Goal: Task Accomplishment & Management: Manage account settings

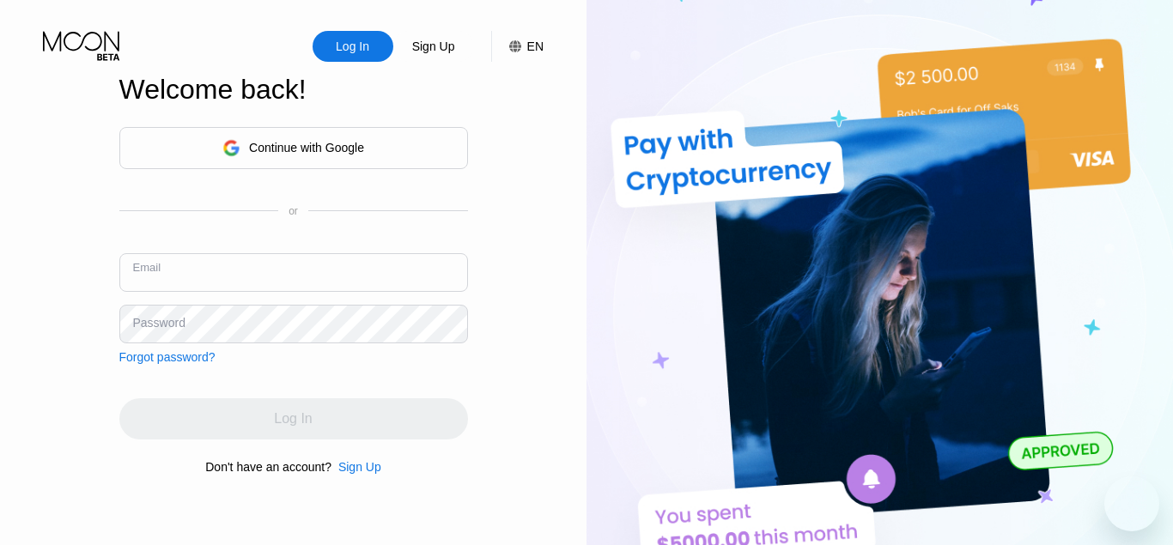
click at [173, 271] on input "text" at bounding box center [293, 272] width 349 height 39
type input "[EMAIL_ADDRESS][DOMAIN_NAME]"
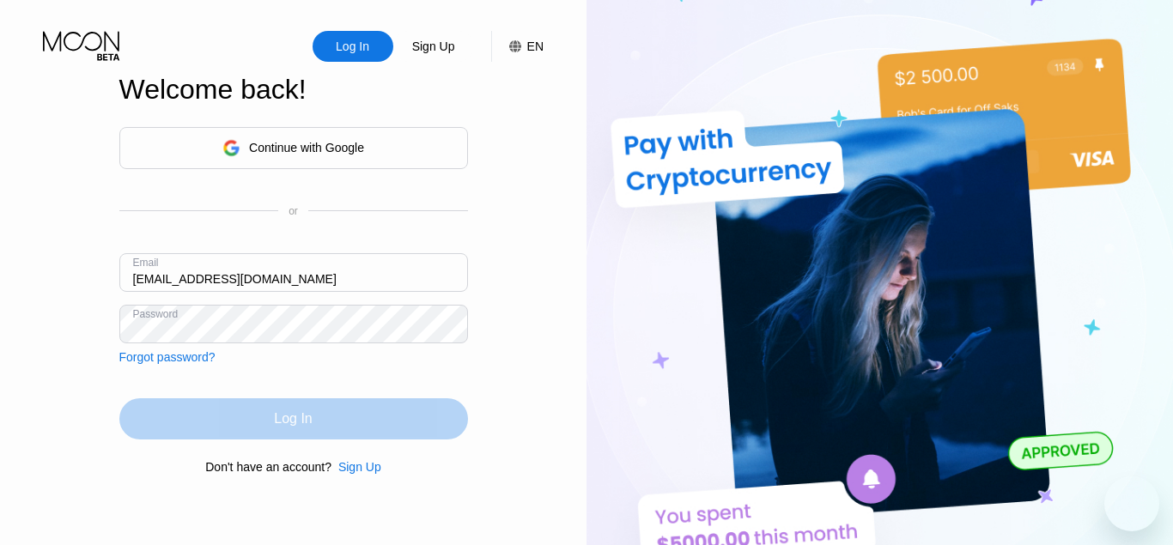
click at [295, 414] on div "Log In" at bounding box center [293, 418] width 38 height 17
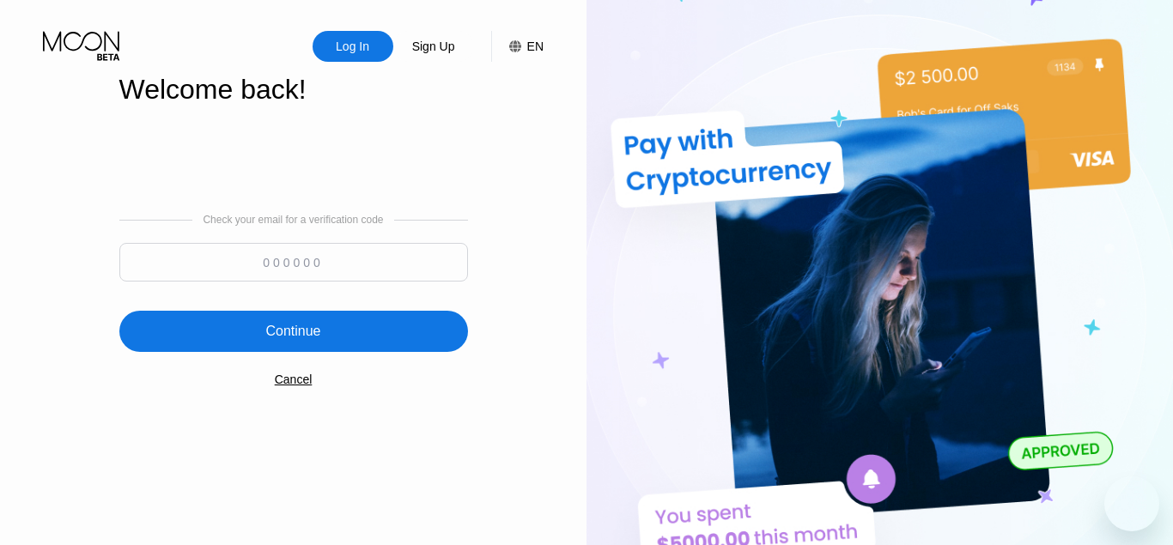
click at [285, 276] on input at bounding box center [293, 262] width 349 height 39
type input "211138"
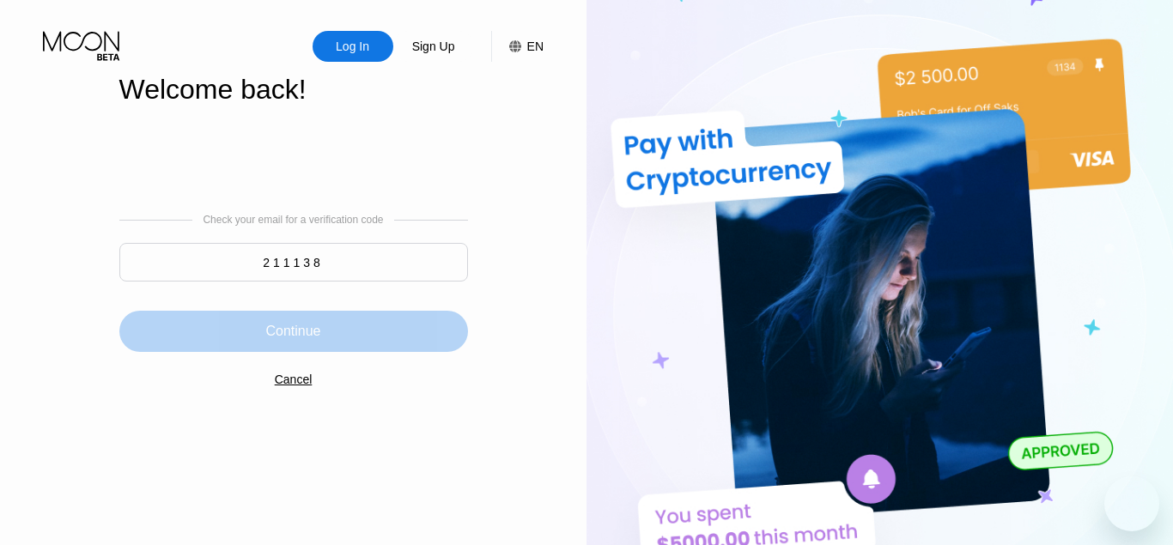
click at [289, 324] on div "Continue" at bounding box center [293, 331] width 349 height 41
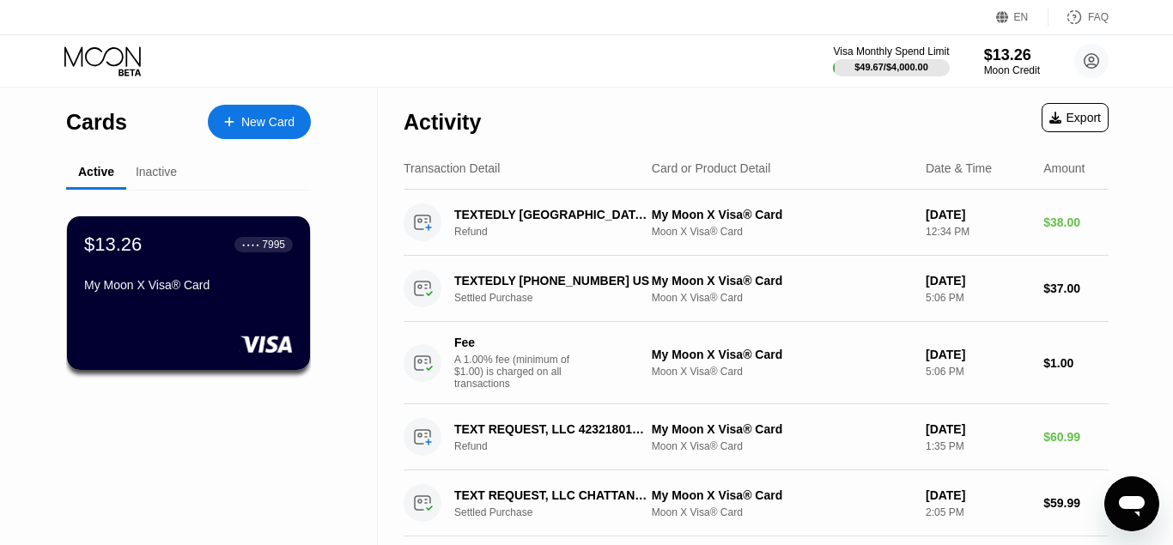
click at [96, 58] on icon at bounding box center [104, 61] width 80 height 30
click at [1000, 56] on div "$13.26" at bounding box center [1012, 55] width 58 height 18
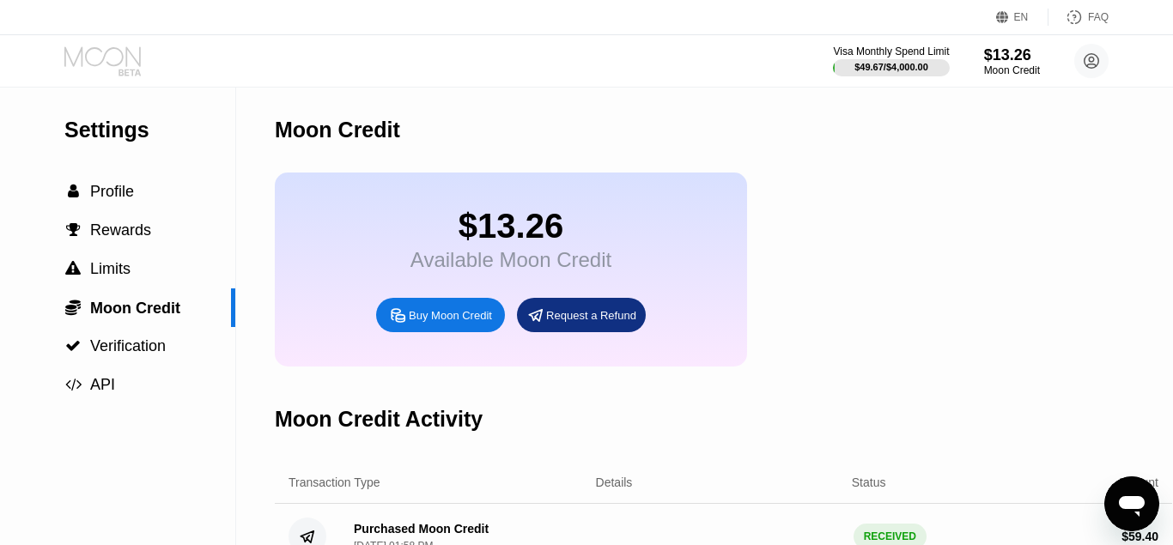
click at [104, 61] on icon at bounding box center [104, 61] width 80 height 30
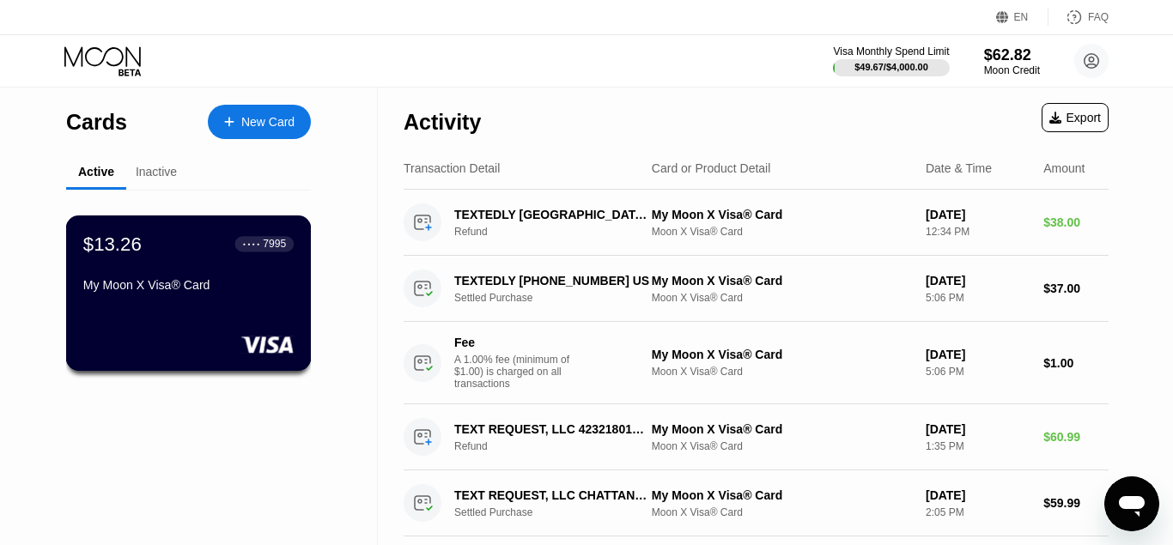
click at [147, 255] on div "$13.26 ● ● ● ● 7995" at bounding box center [188, 244] width 210 height 22
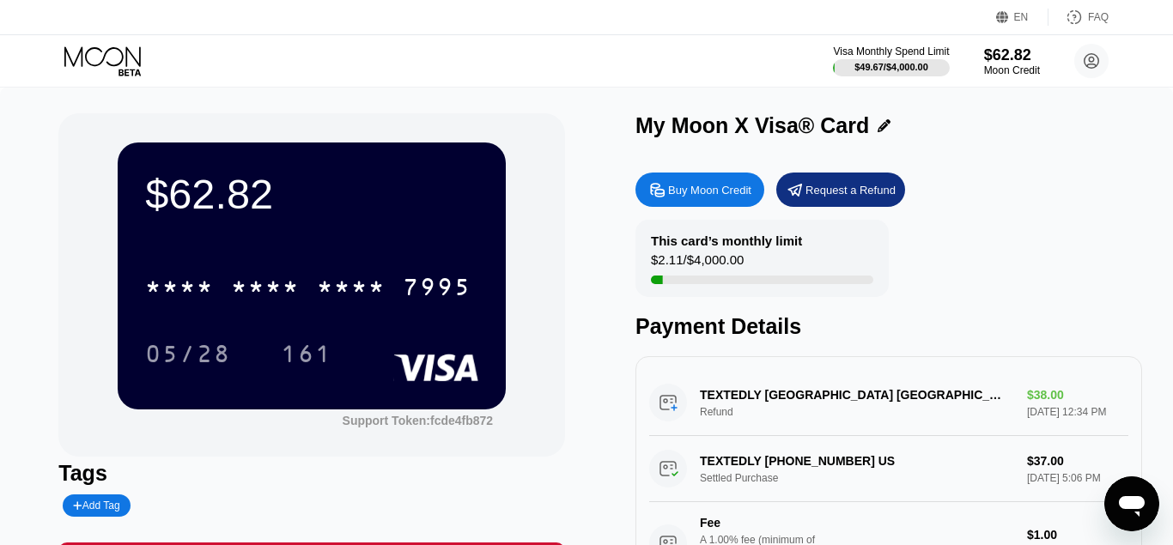
click at [90, 46] on div "Visa Monthly Spend Limit $49.67 / $4,000.00 $62.82 Moon Credit drop [EMAIL_ADDR…" at bounding box center [586, 61] width 1173 height 52
